Goal: Information Seeking & Learning: Learn about a topic

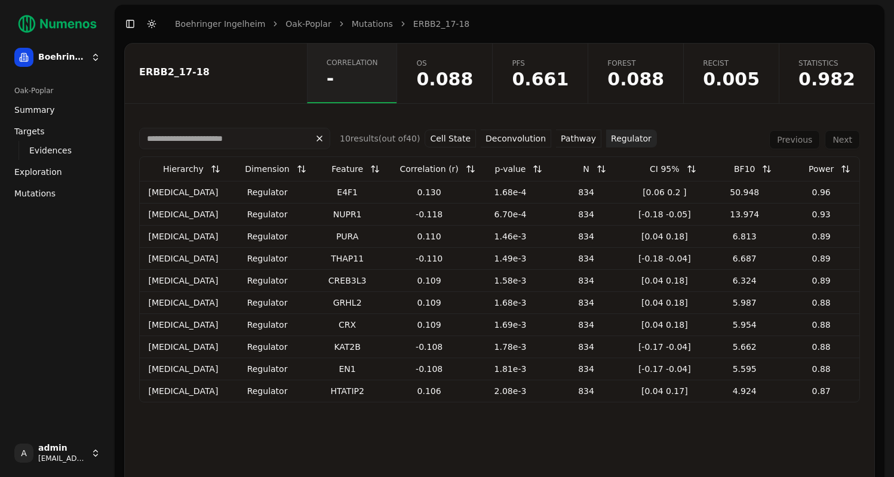
click at [378, 63] on span "Correlation" at bounding box center [352, 63] width 51 height 10
click at [556, 135] on button "Pathway" at bounding box center [578, 139] width 45 height 18
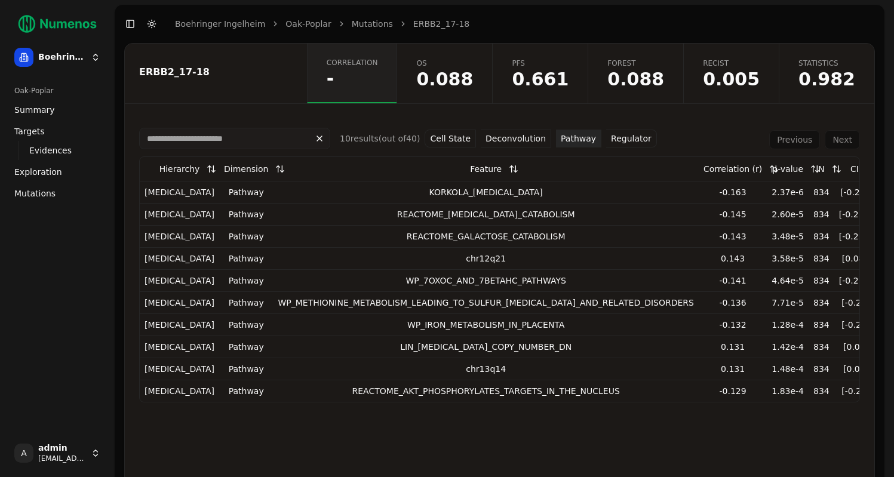
click at [506, 140] on button "Deconvolution" at bounding box center [516, 139] width 70 height 18
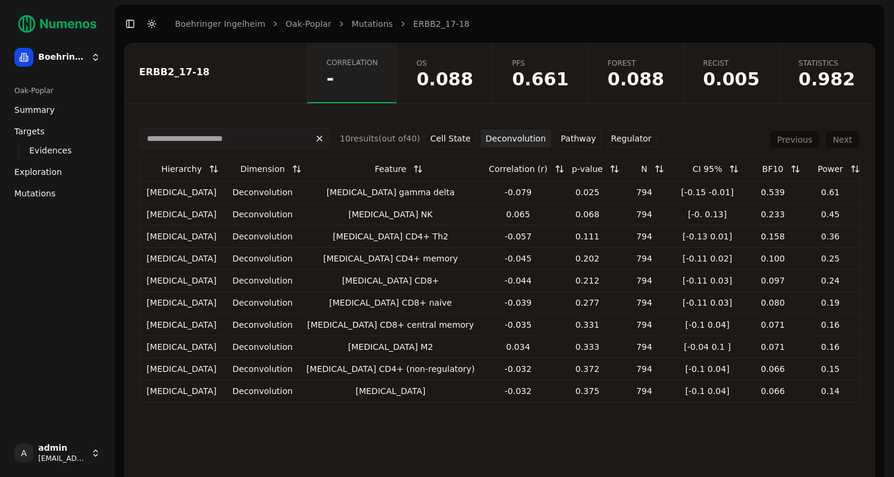
click at [572, 170] on div "p-value" at bounding box center [587, 168] width 31 height 21
click at [602, 170] on button at bounding box center [614, 168] width 24 height 21
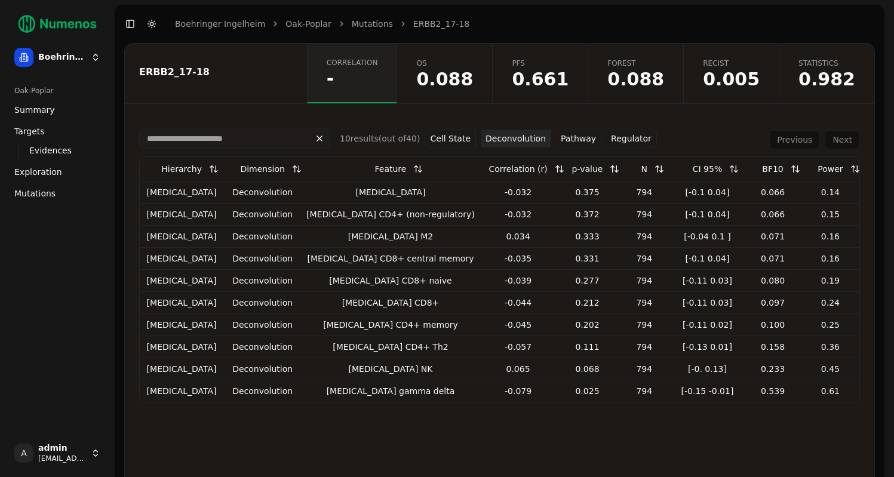
click at [602, 170] on button at bounding box center [614, 168] width 24 height 21
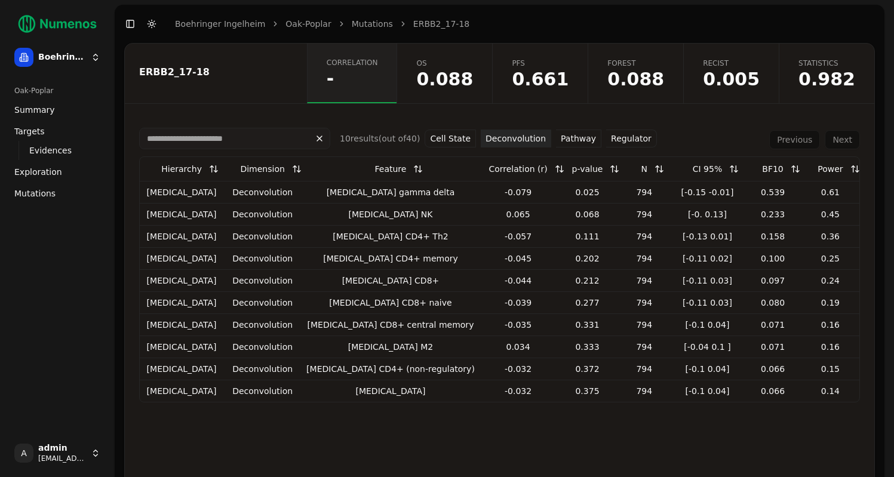
click at [445, 136] on button "Cell State" at bounding box center [449, 139] width 51 height 18
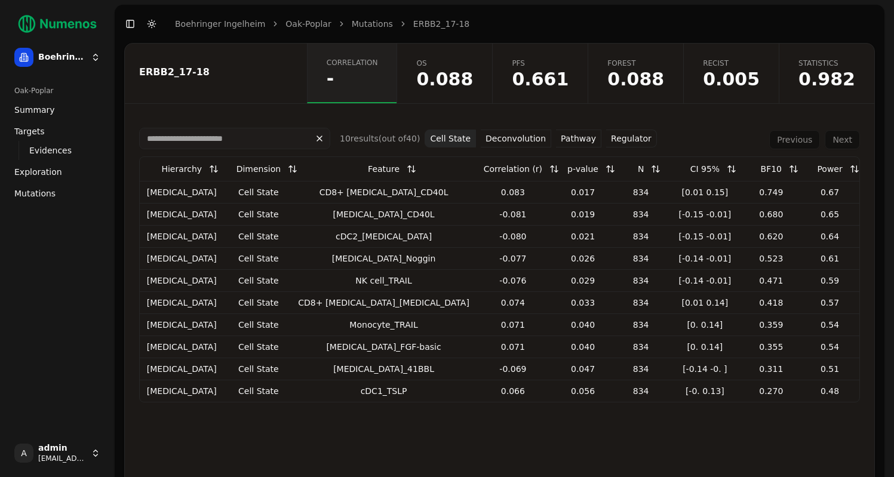
click at [759, 73] on span "0.005" at bounding box center [731, 79] width 57 height 18
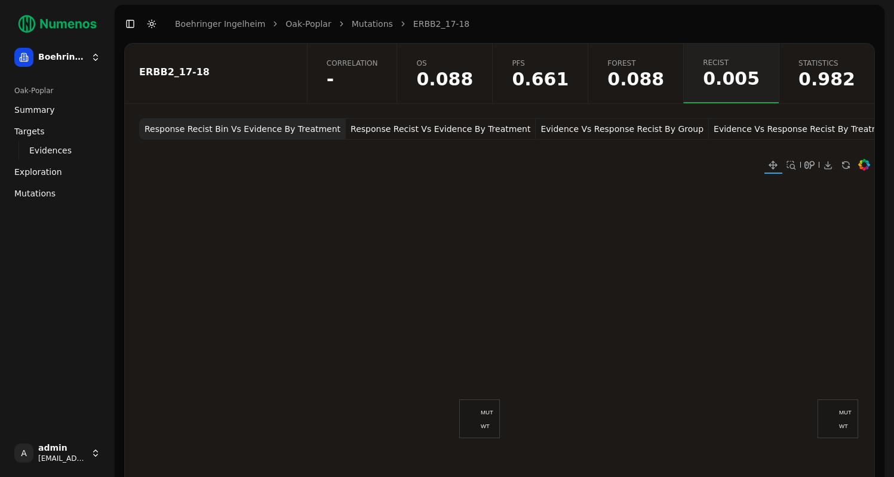
click at [731, 135] on button "Evidence Vs Response Recist By Treatment" at bounding box center [804, 128] width 190 height 21
